Goal: Information Seeking & Learning: Learn about a topic

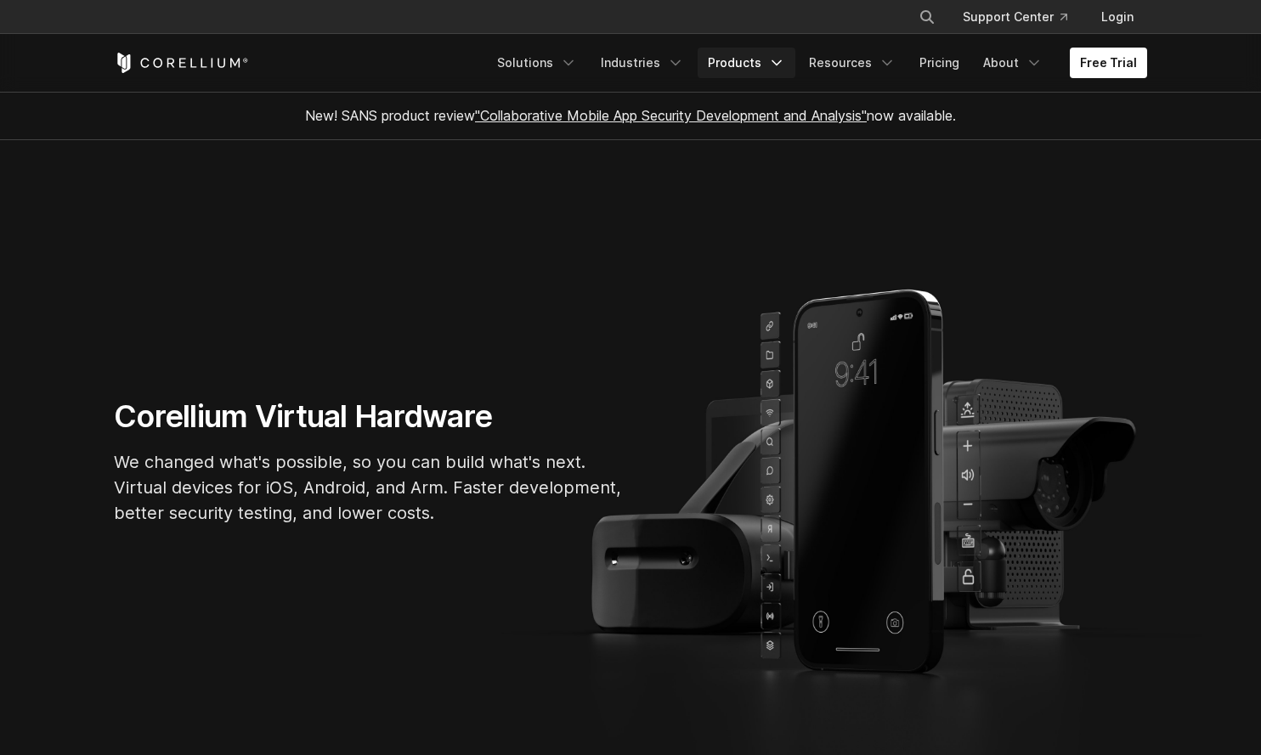
click at [777, 66] on icon "Navigation Menu" at bounding box center [776, 62] width 17 height 17
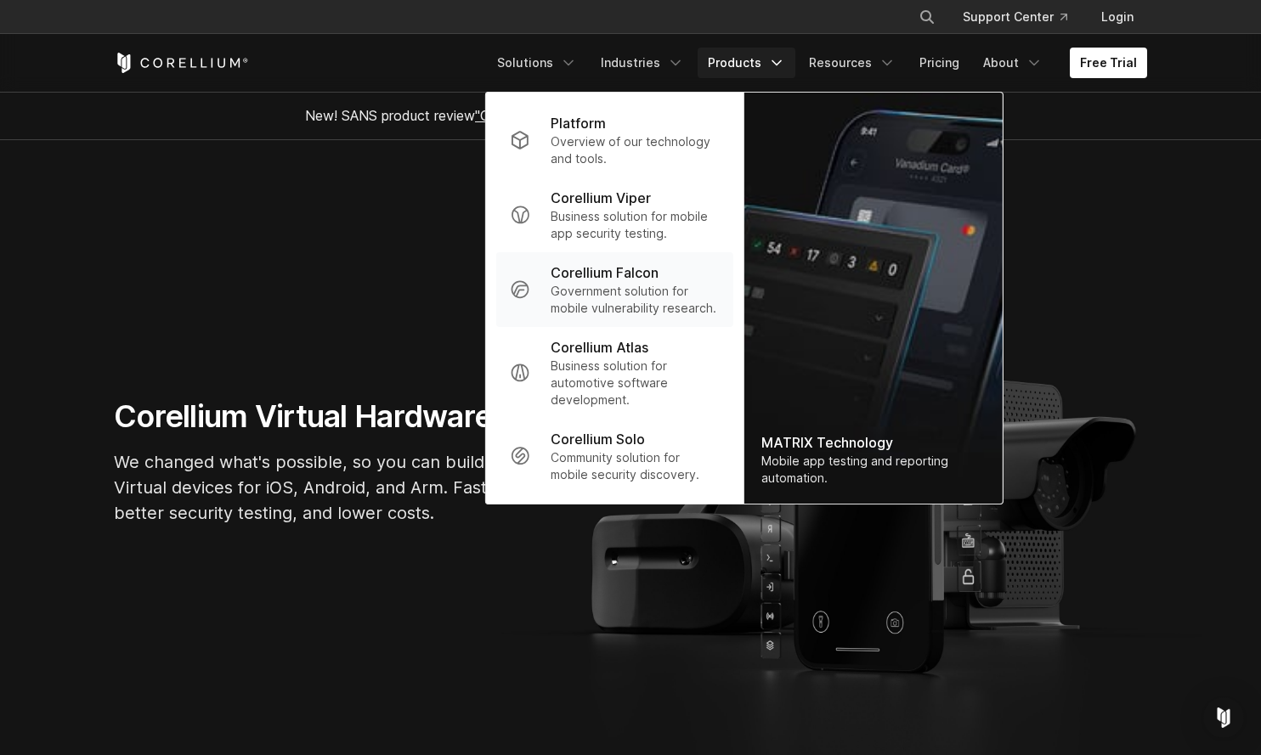
click at [615, 297] on p "Government solution for mobile vulnerability research." at bounding box center [635, 300] width 169 height 34
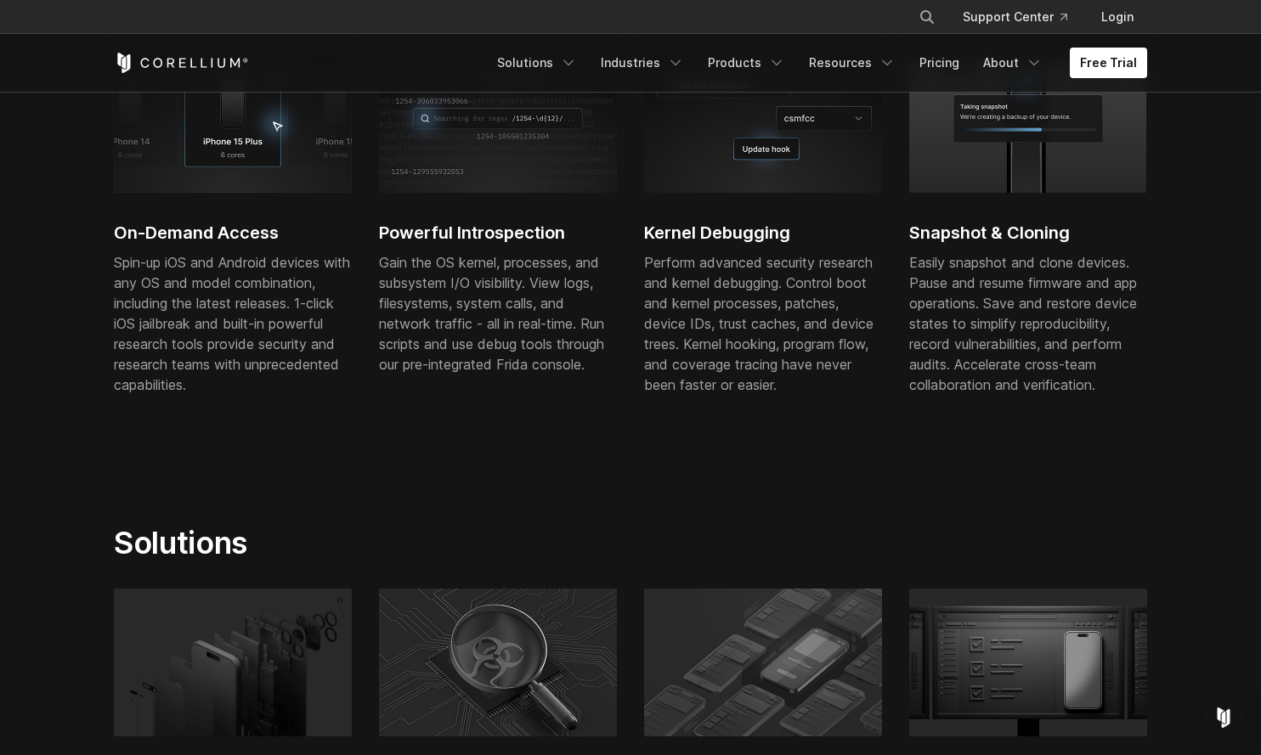
scroll to position [639, 0]
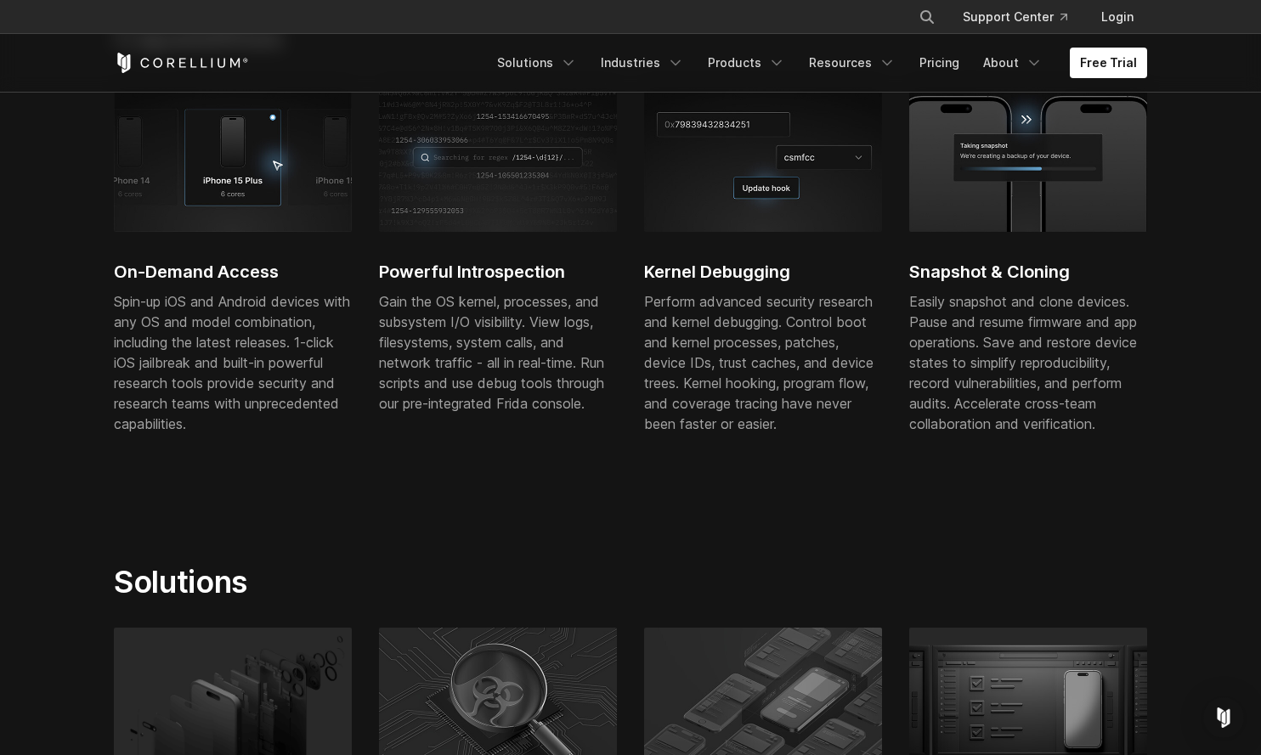
click at [541, 321] on div "Gain the OS kernel, processes, and subsystem I/O visibility. View logs, filesys…" at bounding box center [498, 352] width 238 height 122
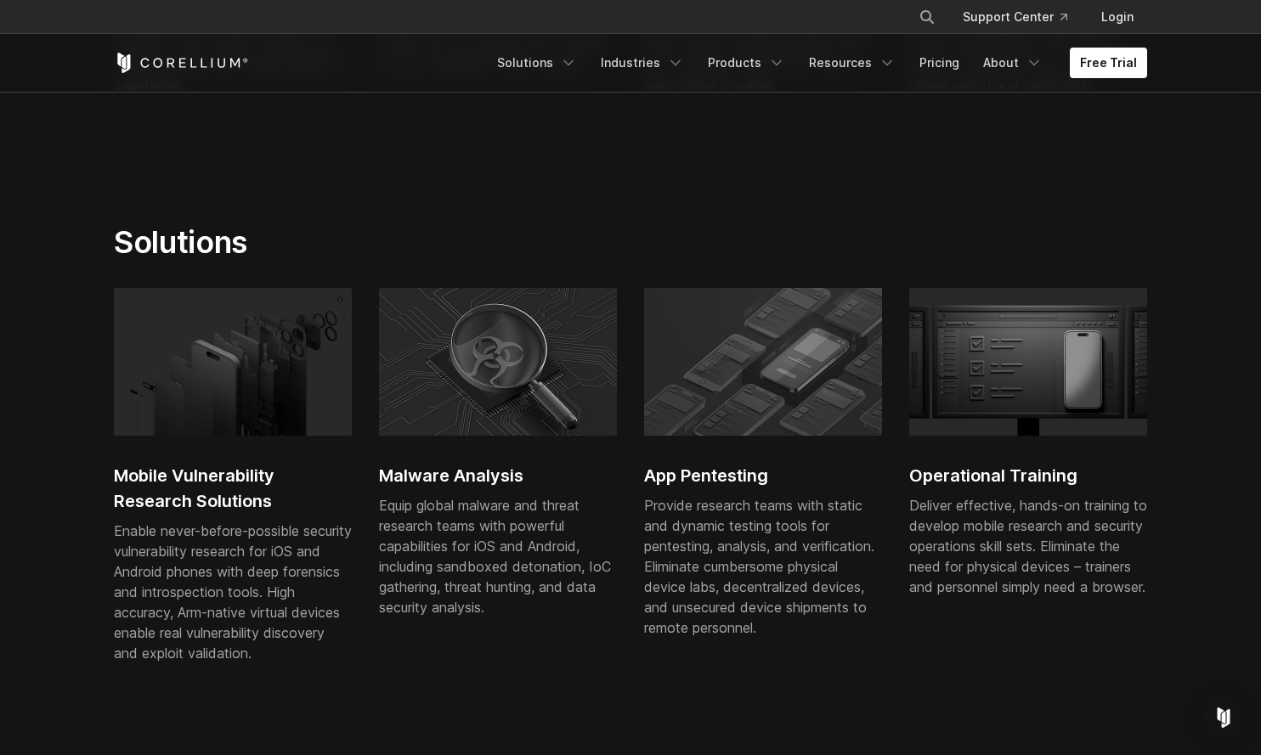
scroll to position [1154, 0]
